Goal: Check status: Check status

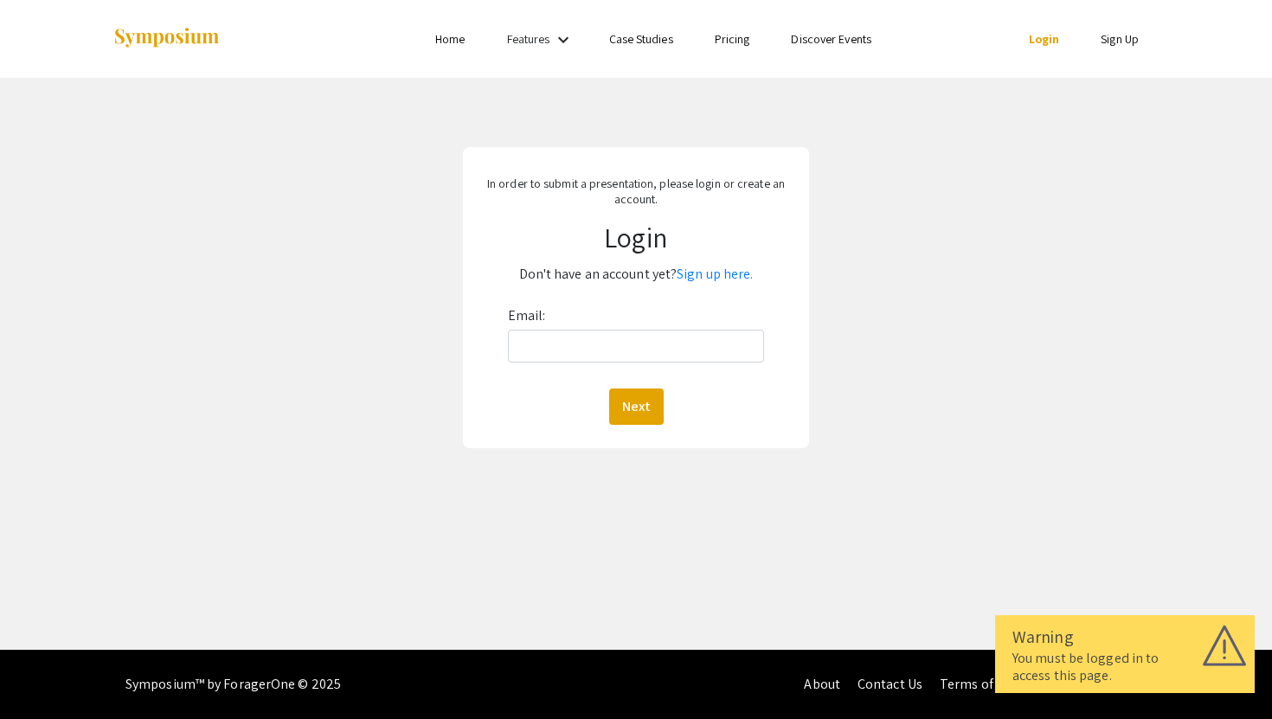
click at [1052, 39] on link "Login" at bounding box center [1044, 39] width 31 height 16
click at [672, 352] on input "Email:" at bounding box center [636, 346] width 257 height 33
type input "[EMAIL_ADDRESS][DOMAIN_NAME]"
click at [643, 406] on button "Next" at bounding box center [636, 407] width 55 height 36
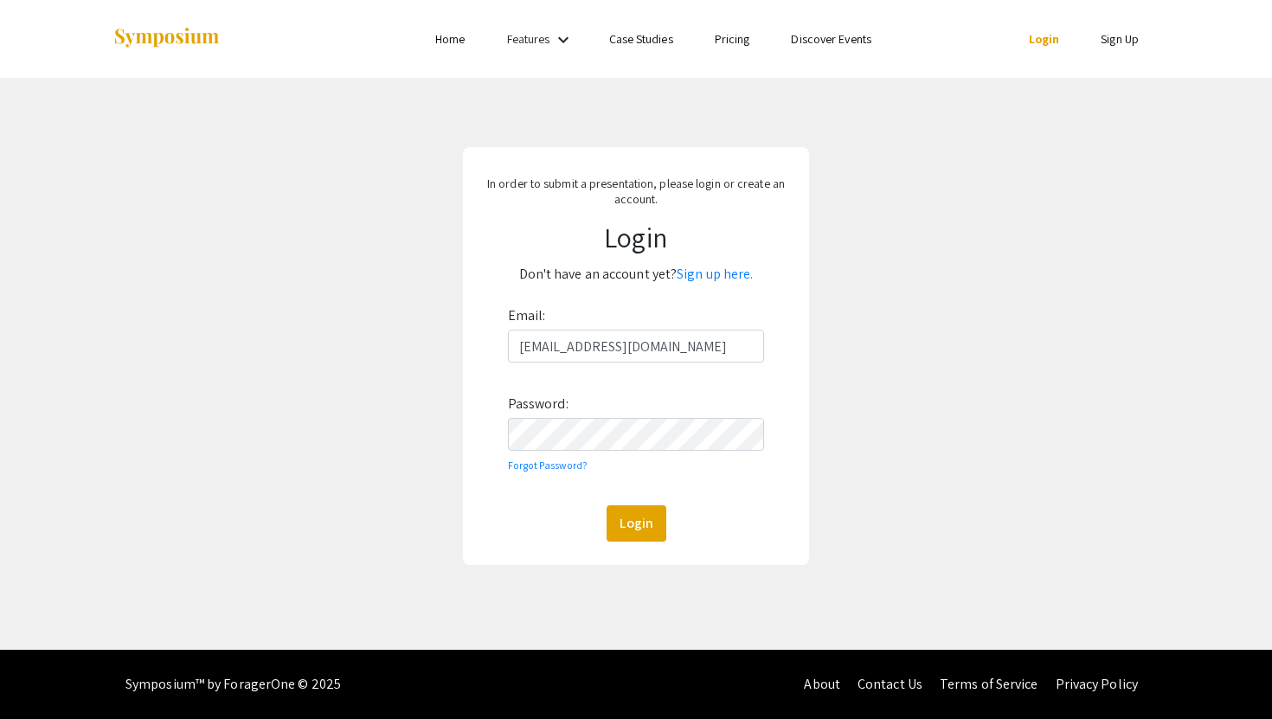
click at [617, 464] on div "Email: [EMAIL_ADDRESS][DOMAIN_NAME] Password: Forgot Password? Login" at bounding box center [636, 422] width 257 height 240
click at [607, 505] on button "Login" at bounding box center [637, 523] width 60 height 36
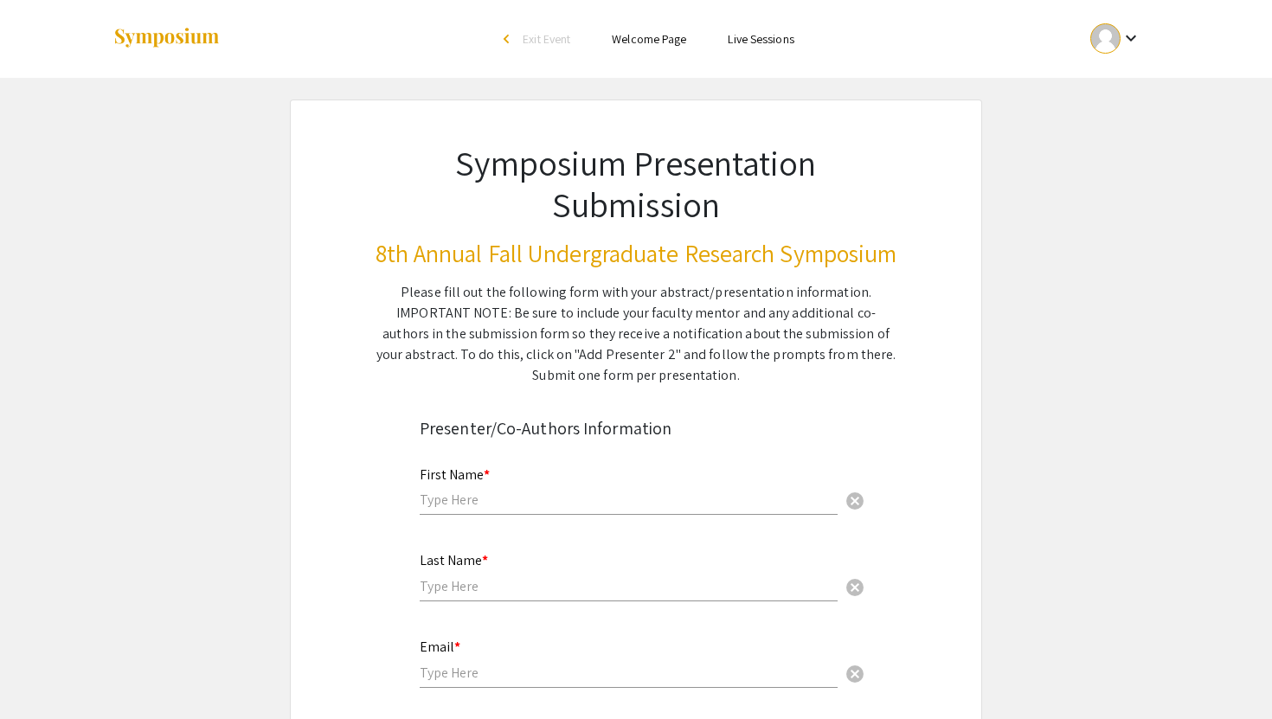
click at [1134, 66] on ul "keyboard_arrow_down" at bounding box center [986, 39] width 345 height 78
click at [1108, 36] on div at bounding box center [1106, 38] width 30 height 30
click at [1106, 113] on button "My Submissions" at bounding box center [1125, 127] width 106 height 42
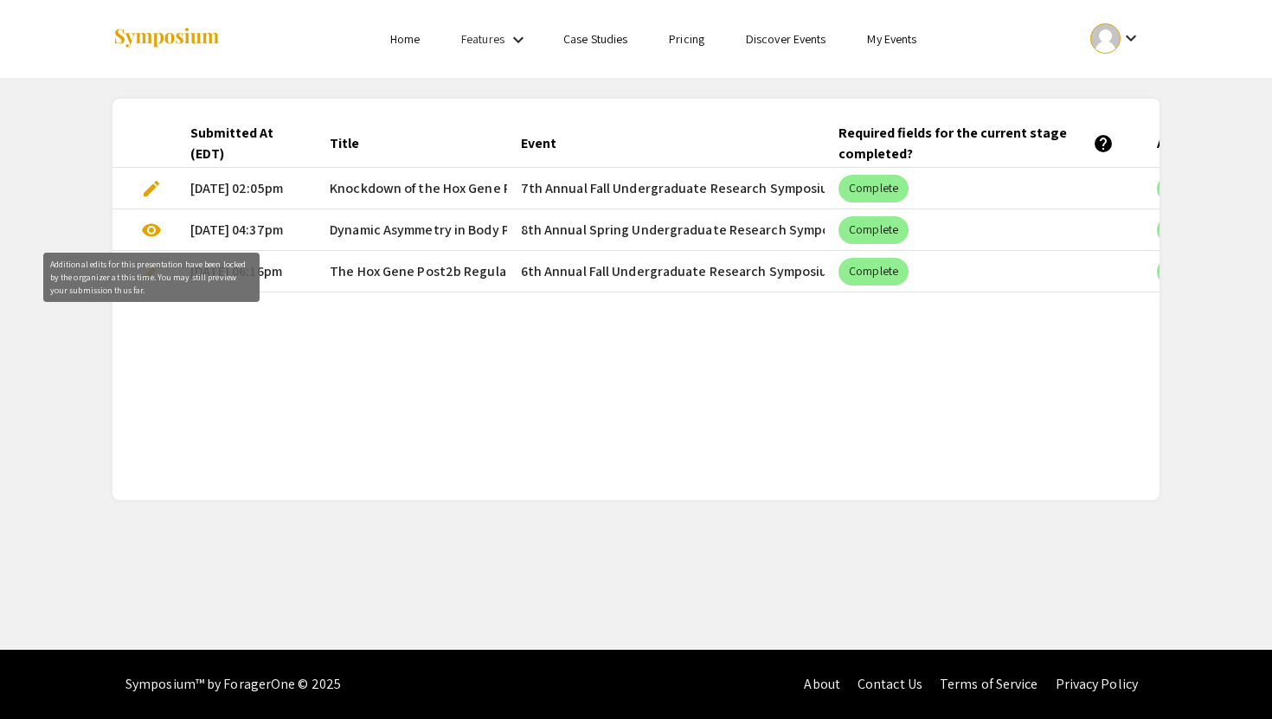
click at [158, 232] on span "visibility" at bounding box center [151, 230] width 21 height 21
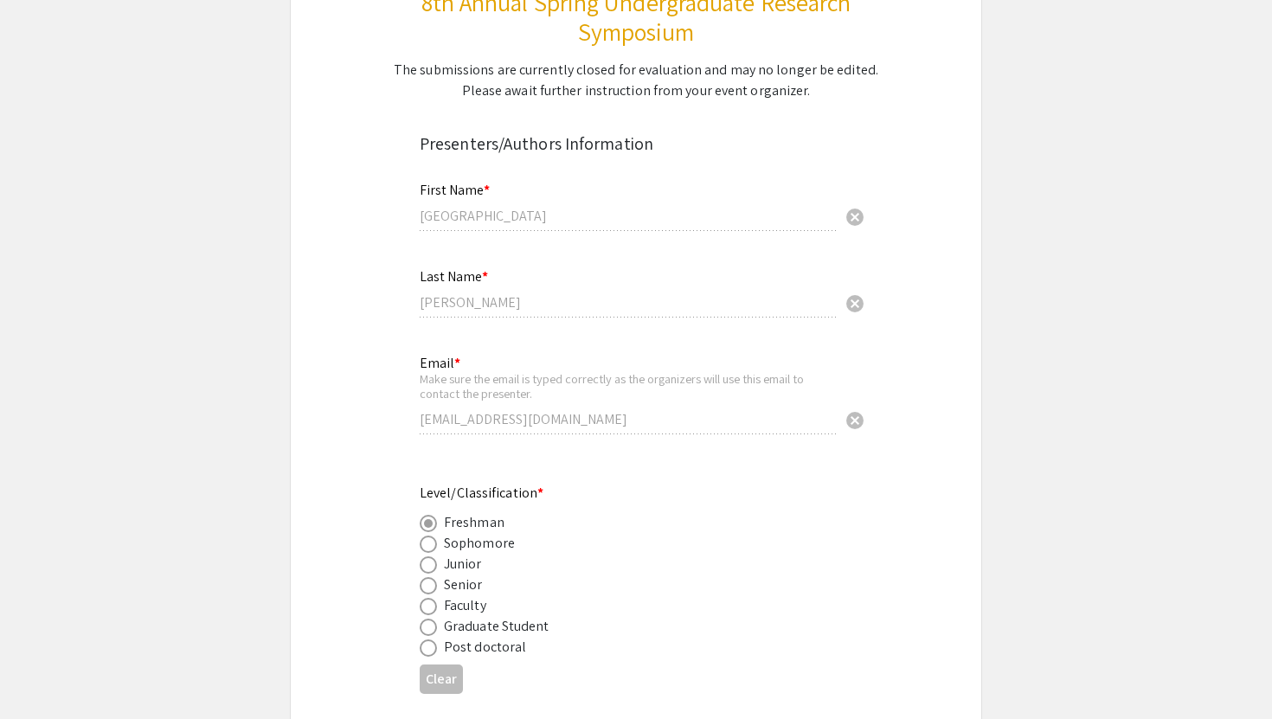
select select "custom"
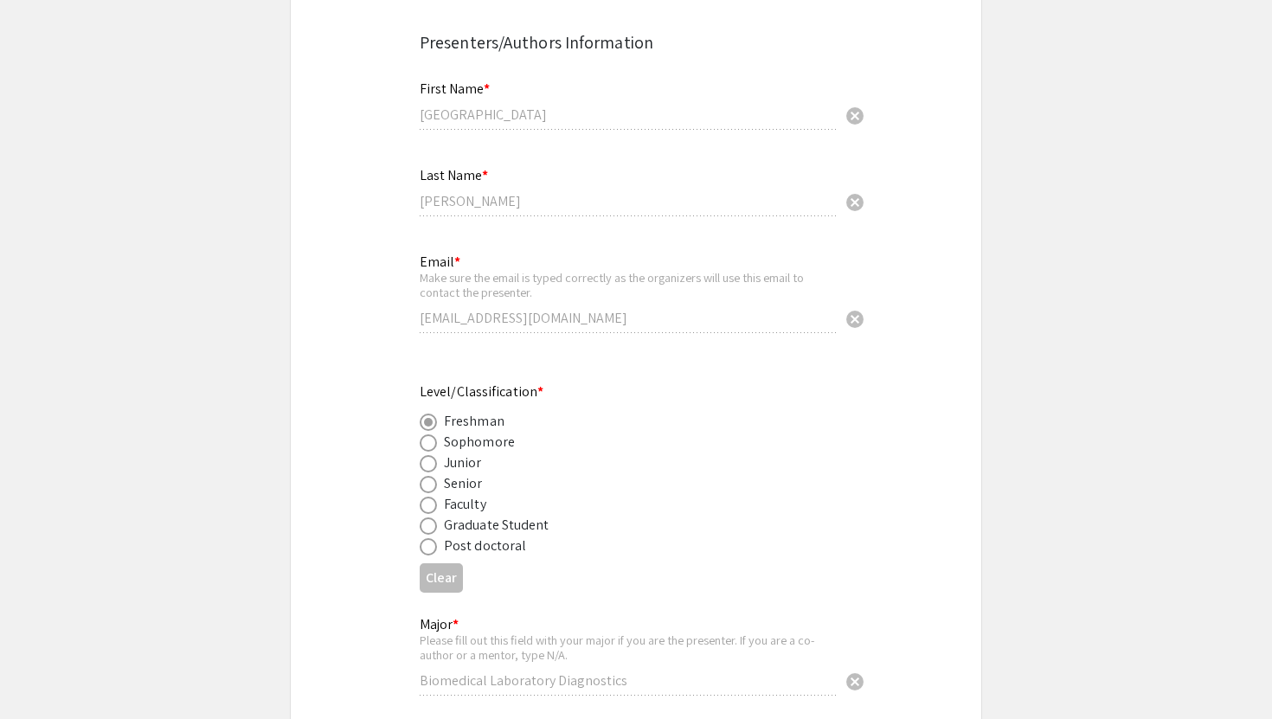
type input "0"
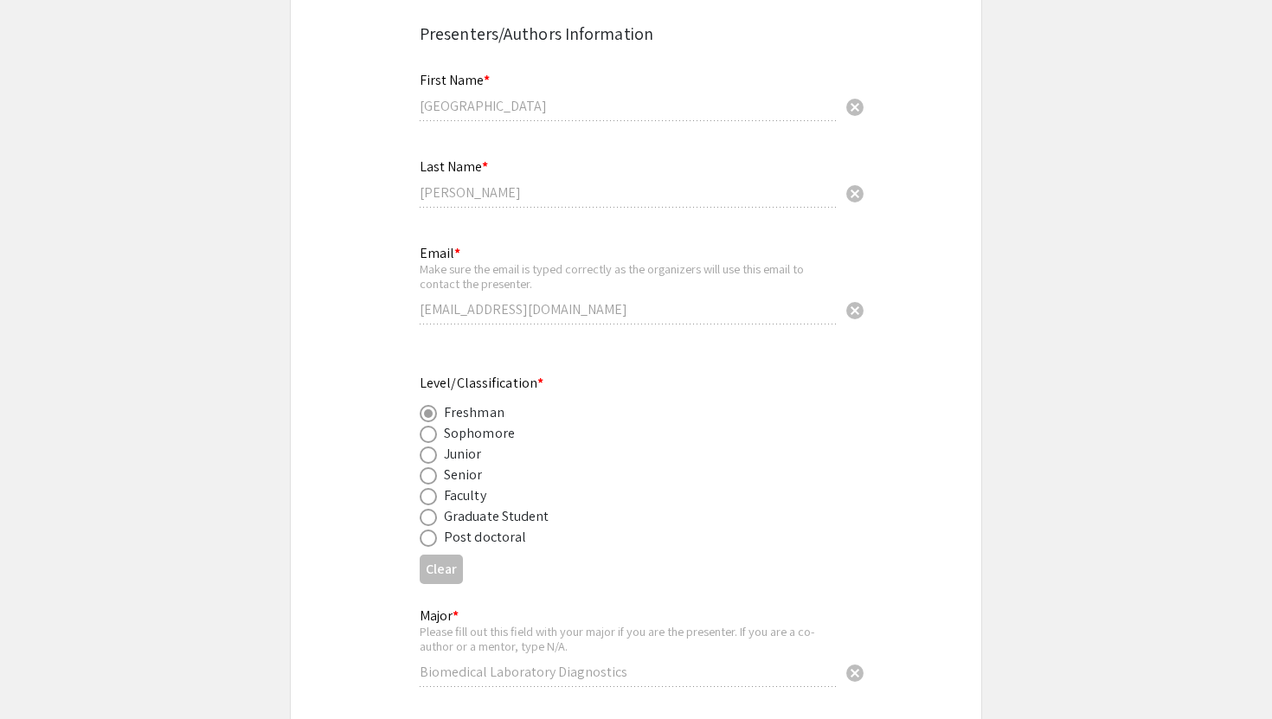
select select "custom"
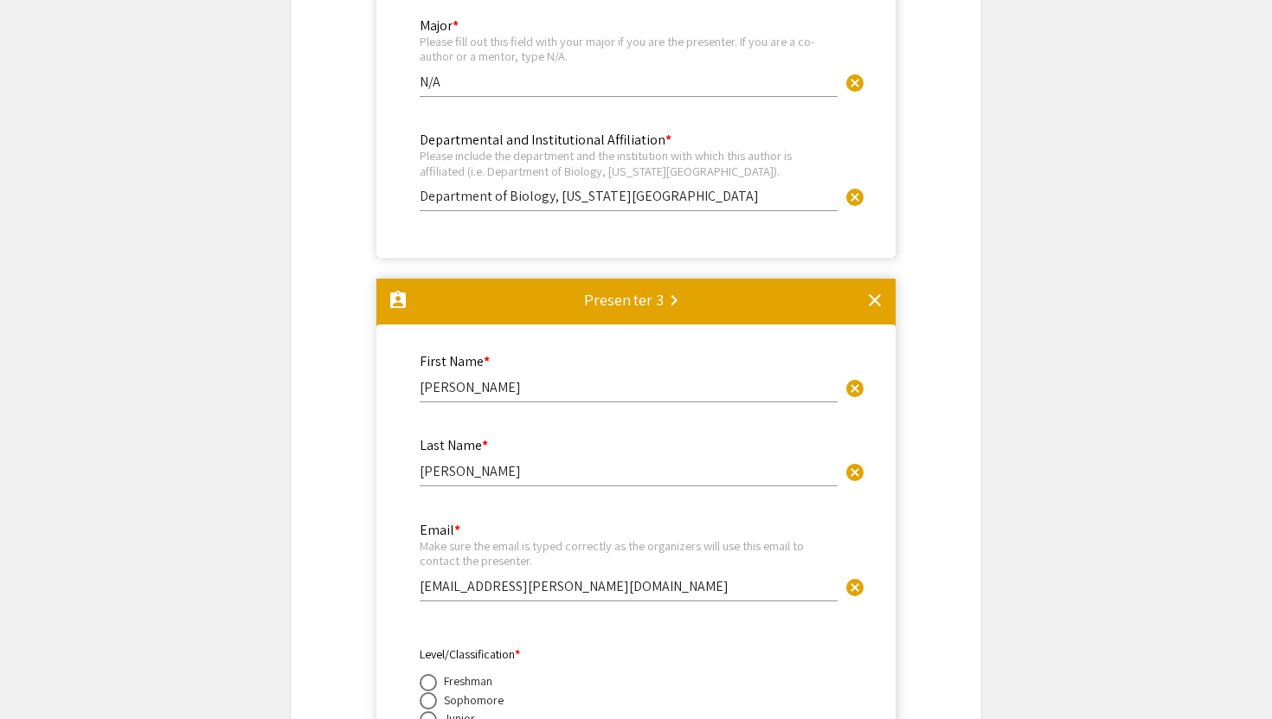
type input "1"
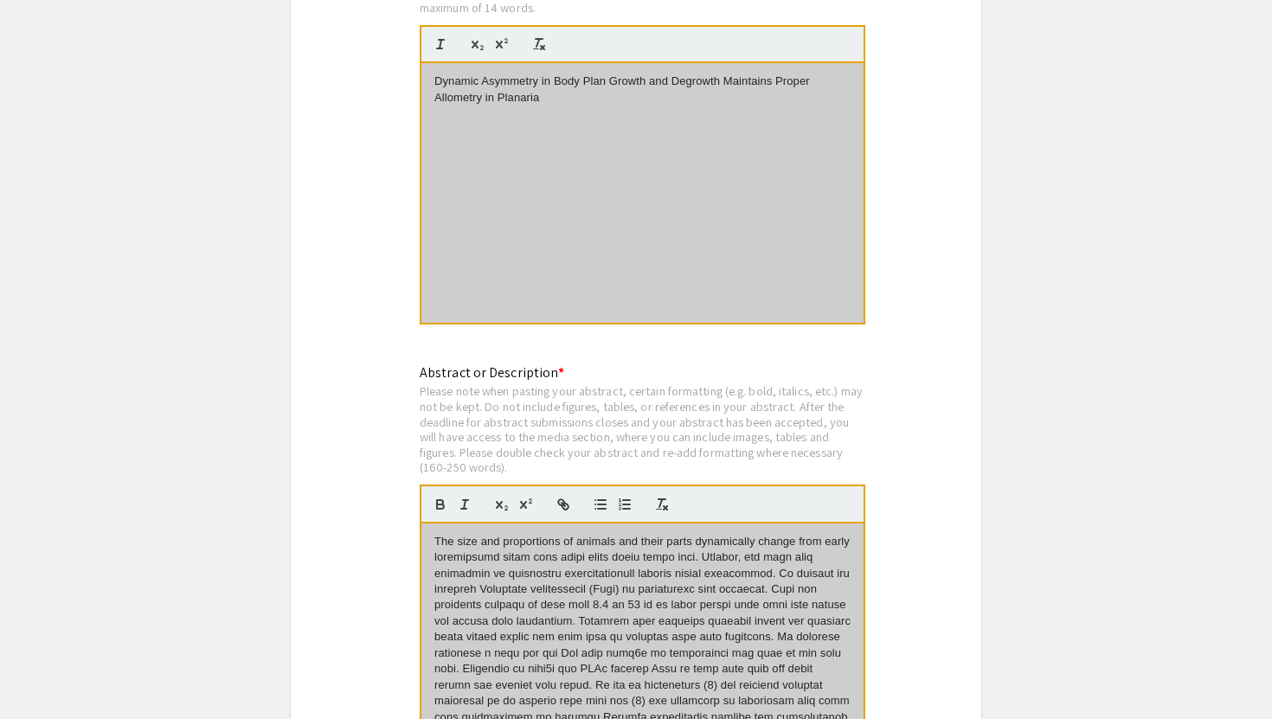
scroll to position [4290, 0]
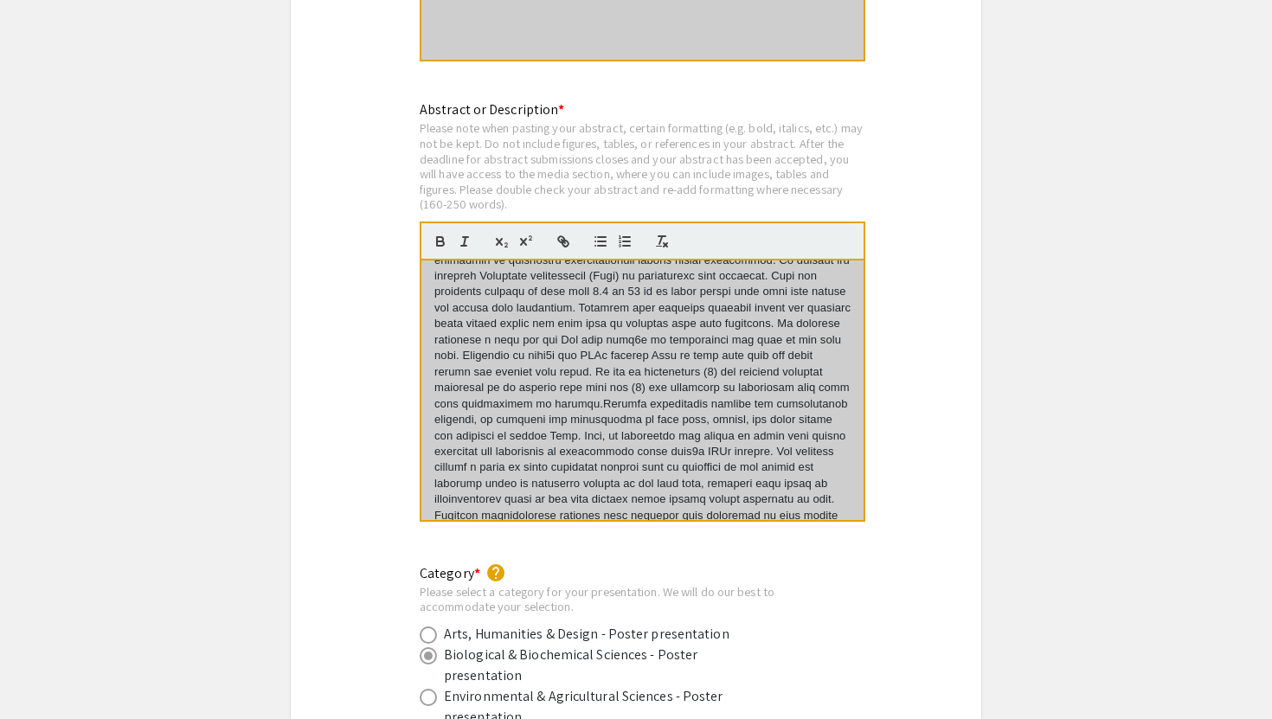
select select "auto"
